Goal: Task Accomplishment & Management: Use online tool/utility

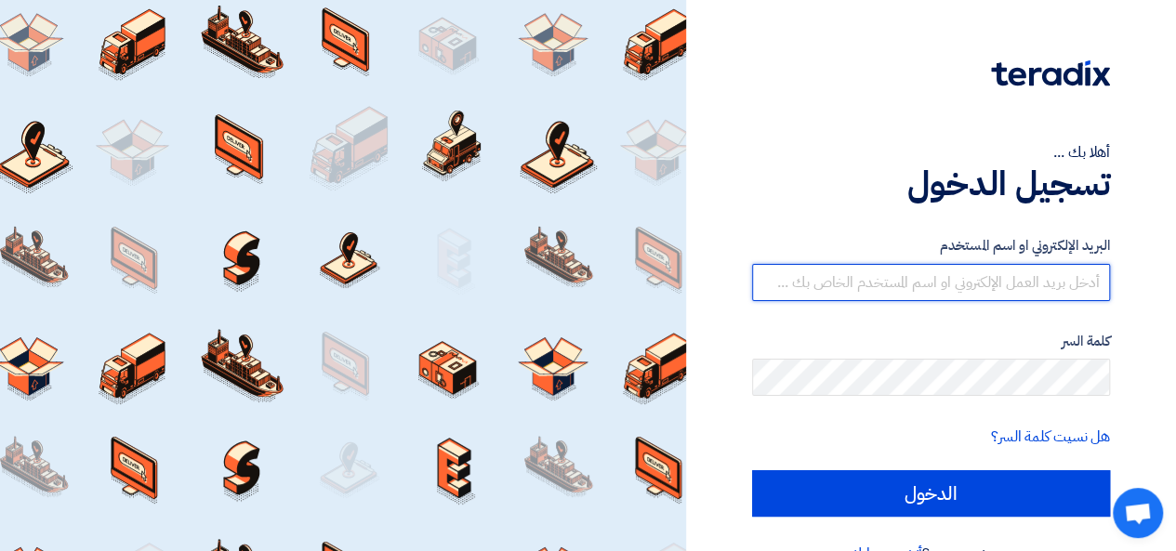
click at [813, 294] on input "text" at bounding box center [931, 282] width 358 height 37
type input "[EMAIL_ADDRESS][PERSON_NAME][DOMAIN_NAME]"
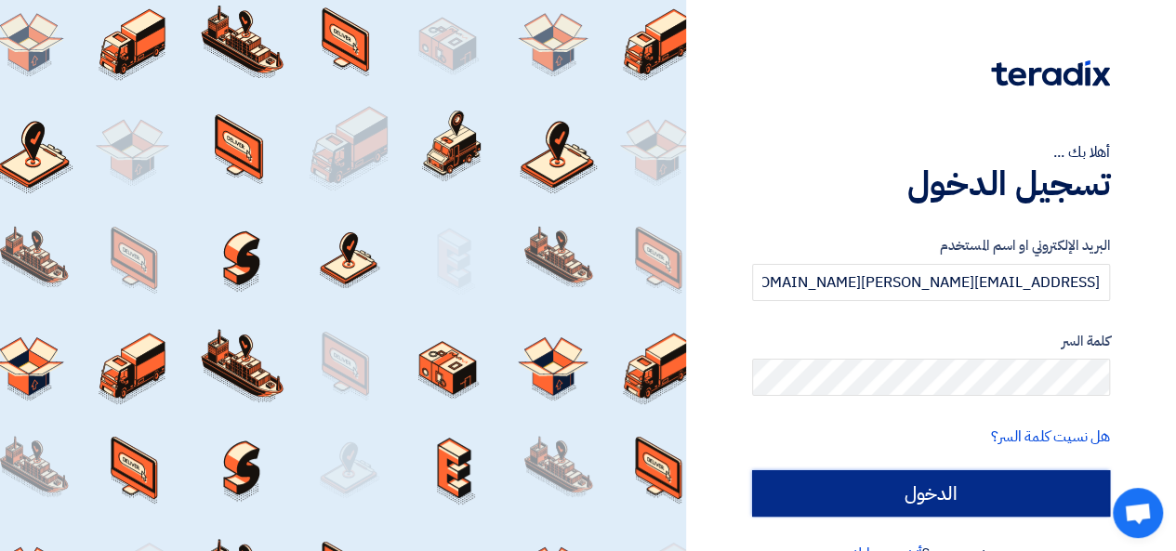
click at [909, 490] on input "الدخول" at bounding box center [931, 493] width 358 height 46
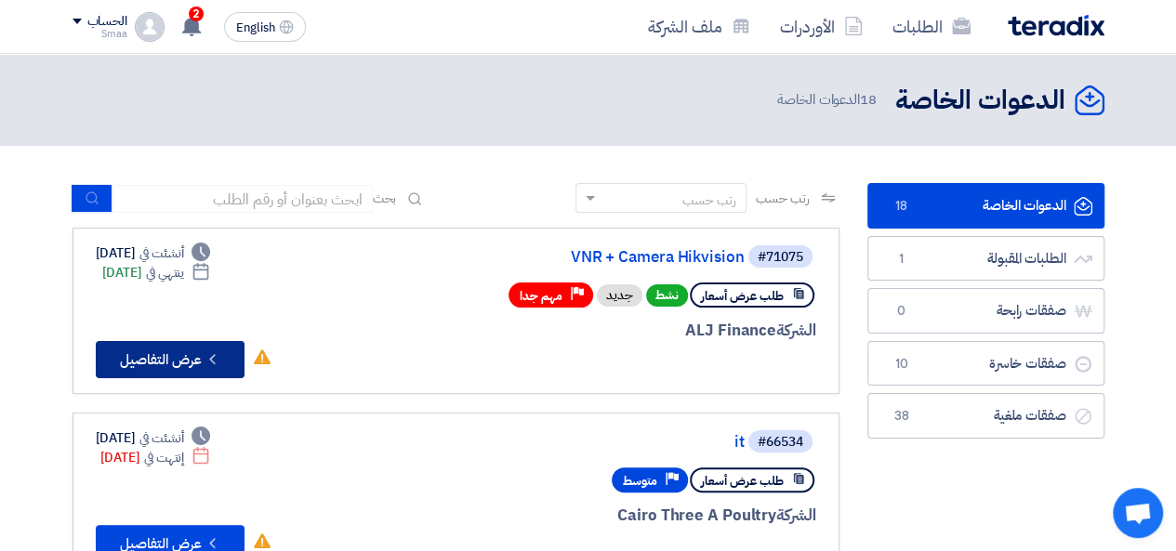
click at [190, 345] on button "Check details عرض التفاصيل" at bounding box center [170, 359] width 149 height 37
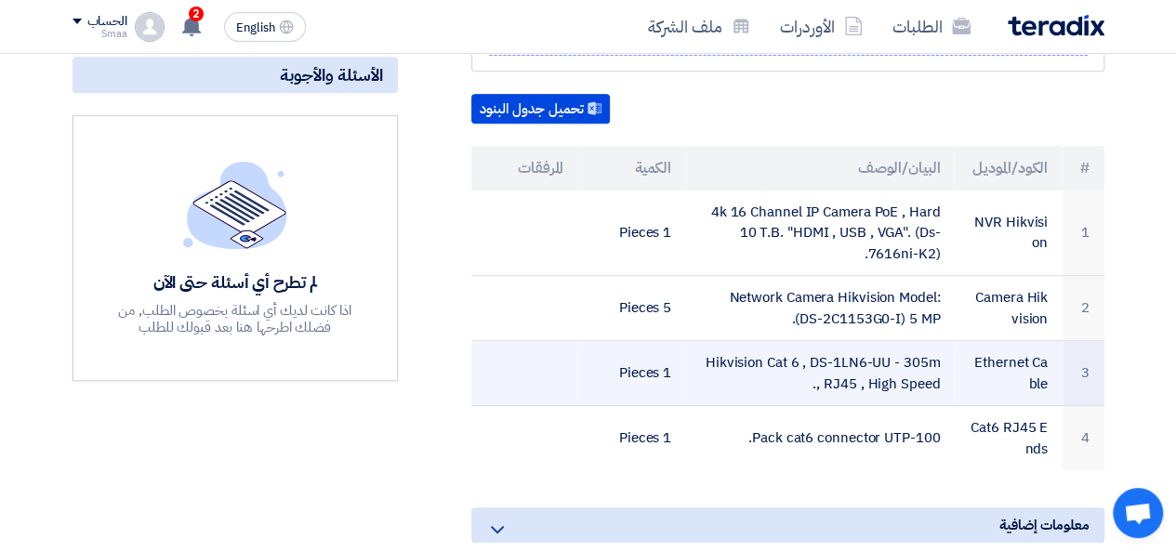
scroll to position [372, 0]
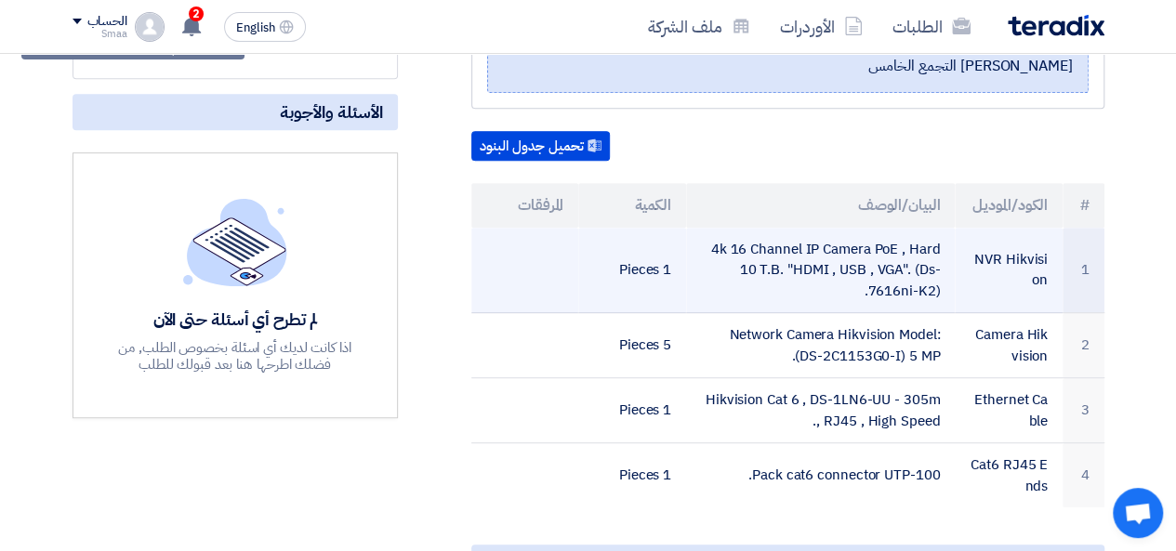
drag, startPoint x: 714, startPoint y: 224, endPoint x: 940, endPoint y: 274, distance: 231.4
click at [940, 274] on td "4k 16 Channel IP Camera PoE , Hard 10 T.B. "HDMI , USB , VGA". (Ds-7616ni-K2)." at bounding box center [820, 271] width 269 height 86
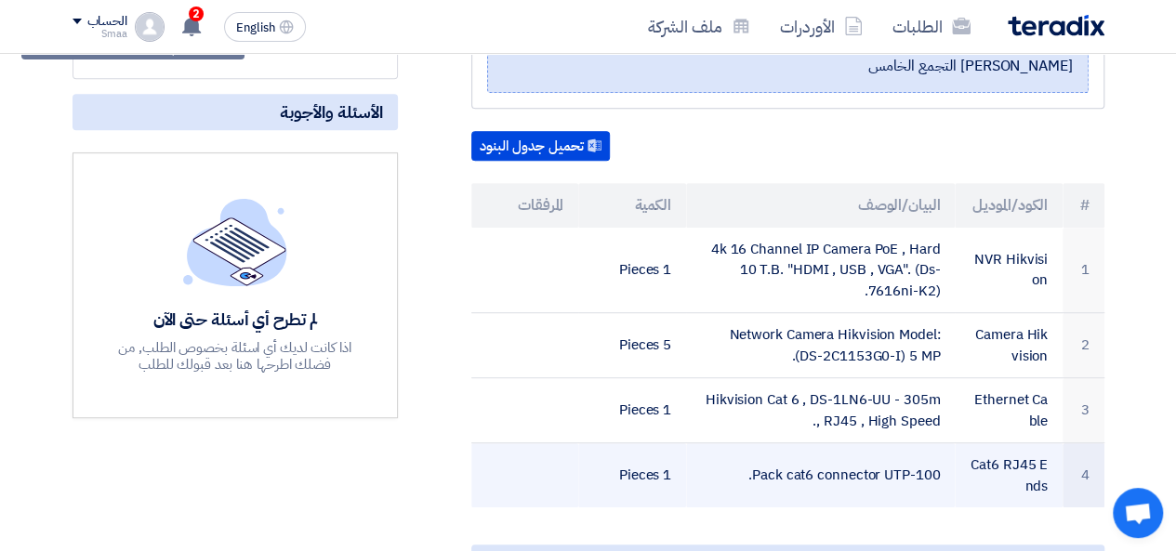
drag, startPoint x: 984, startPoint y: 230, endPoint x: 599, endPoint y: 451, distance: 443.9
click at [599, 451] on tbody "1 NVR Hikvision 4k 16 Channel IP Camera PoE , Hard 10 T.B. "HDMI , USB , VGA". …" at bounding box center [787, 368] width 633 height 281
copy tbody "VR Hikvision 4k 16 Channel IP Camera PoE , Hard 10 T.B. "HDMI , USB , VGA". (Ds…"
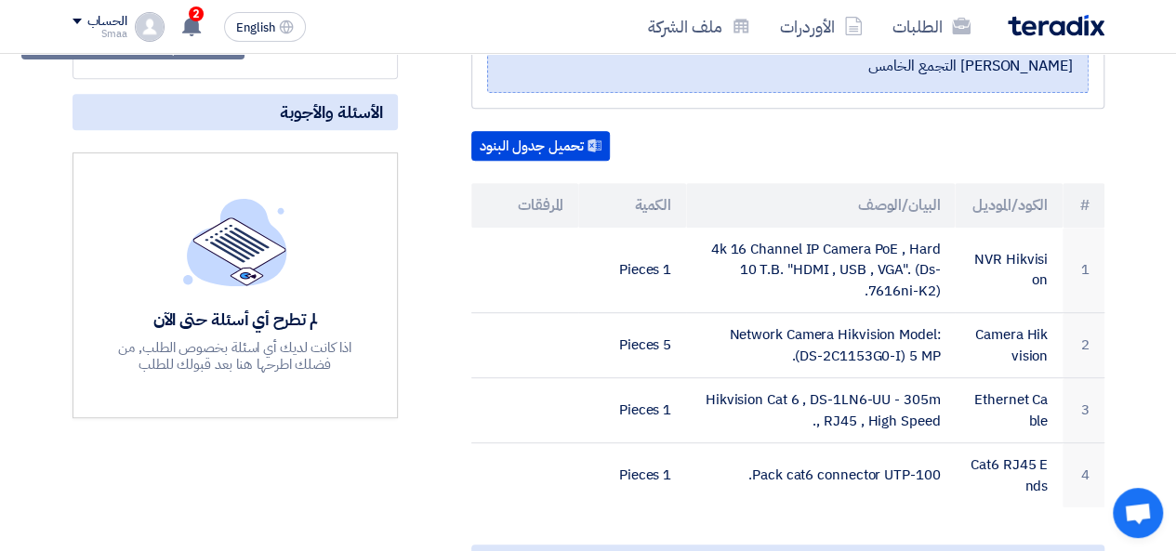
click at [446, 469] on div "VNR + Camera Hikvision بيانات العميل [PERSON_NAME] Senior Admin & Procurement O…" at bounding box center [765, 345] width 706 height 862
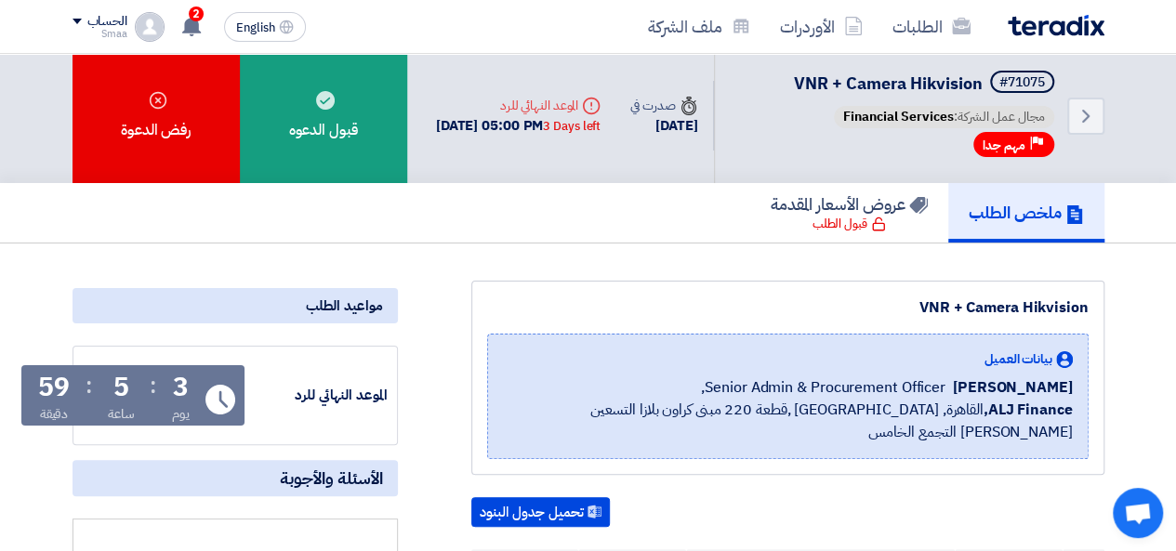
scroll to position [0, 0]
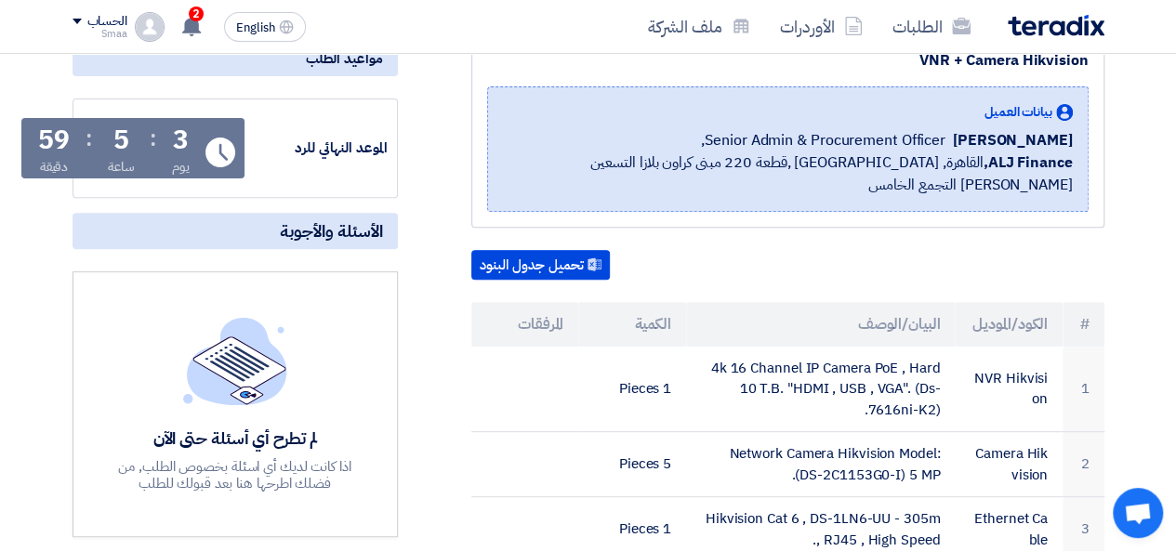
scroll to position [216, 0]
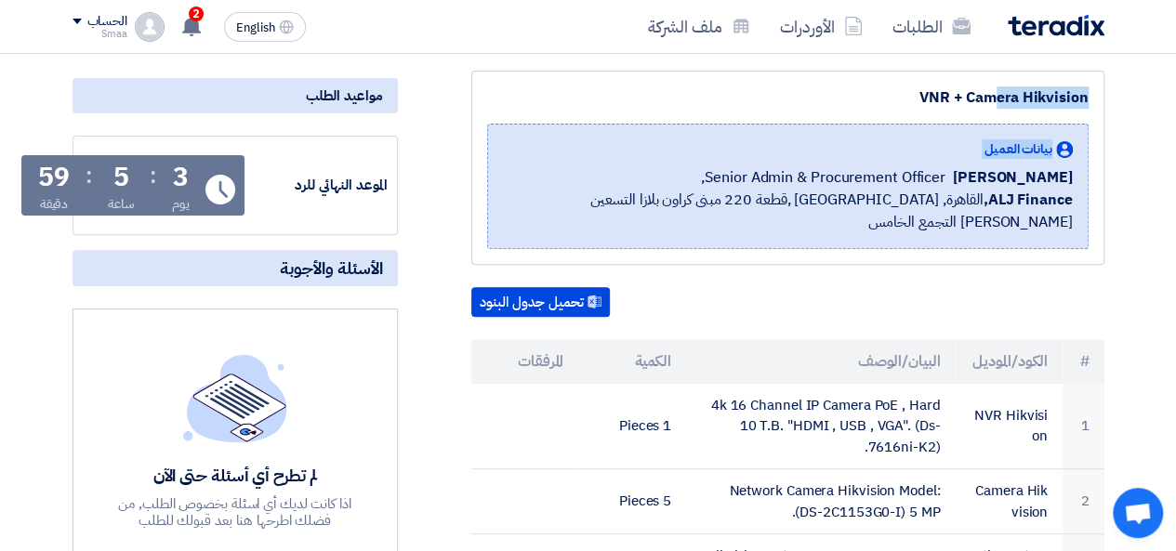
drag, startPoint x: 1169, startPoint y: 166, endPoint x: 1175, endPoint y: 106, distance: 60.7
click at [1175, 106] on section "VNR + Camera Hikvision بيانات العميل [PERSON_NAME] Senior Admin & Procurement O…" at bounding box center [588, 527] width 1176 height 988
click at [561, 287] on button "تحميل جدول البنود" at bounding box center [540, 302] width 139 height 30
